Goal: Task Accomplishment & Management: Manage account settings

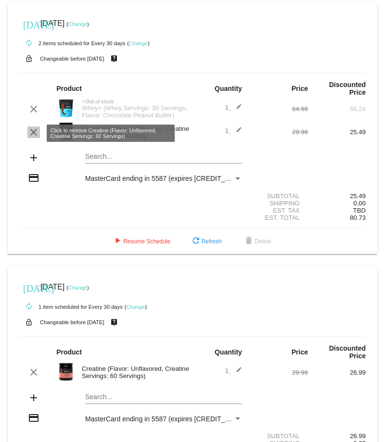
click at [34, 131] on mat-icon "clear" at bounding box center [34, 132] width 12 height 12
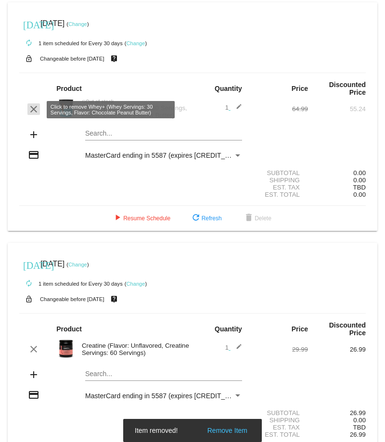
click at [34, 112] on mat-icon "clear" at bounding box center [34, 109] width 12 height 12
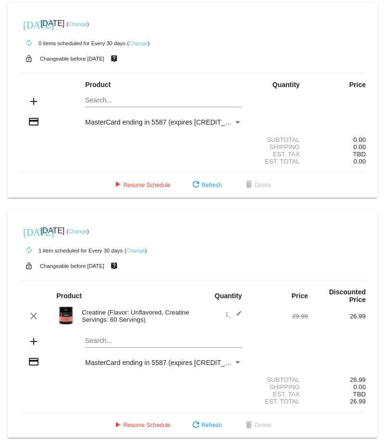
scroll to position [13, 0]
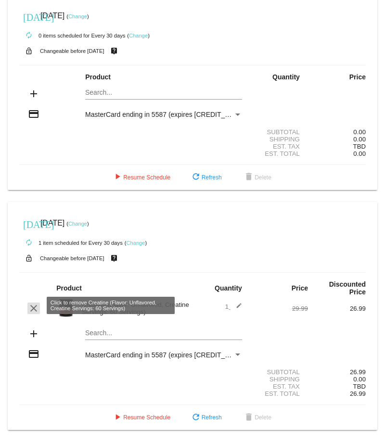
click at [34, 310] on mat-icon "clear" at bounding box center [34, 309] width 12 height 12
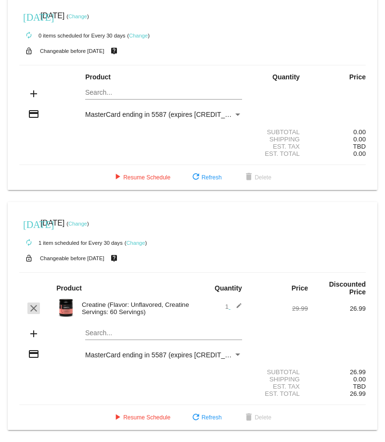
click at [34, 310] on mat-card "[DATE] [DATE] ( Change ) autorenew 1 item scheduled for Every 30 days ( Change …" at bounding box center [192, 316] width 369 height 228
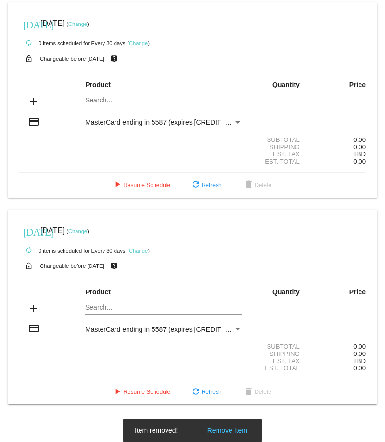
scroll to position [0, 0]
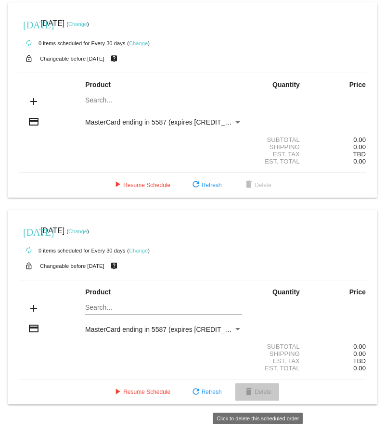
click at [258, 401] on button "delete Delete" at bounding box center [257, 391] width 44 height 17
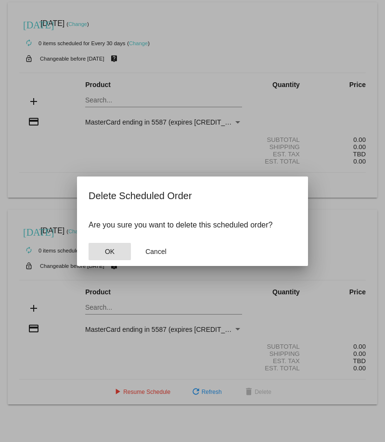
click at [118, 248] on button "OK" at bounding box center [109, 251] width 42 height 17
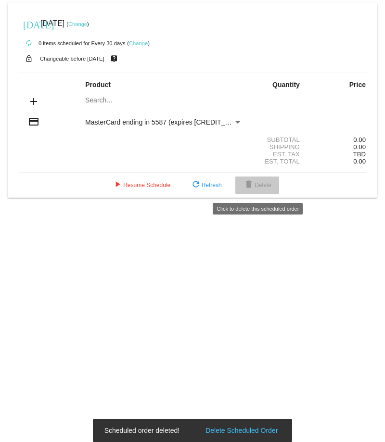
click at [254, 190] on mat-icon "delete" at bounding box center [249, 185] width 12 height 12
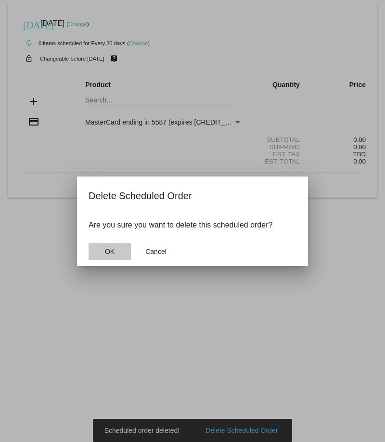
click at [111, 254] on span "OK" at bounding box center [110, 252] width 10 height 8
